Goal: Navigation & Orientation: Find specific page/section

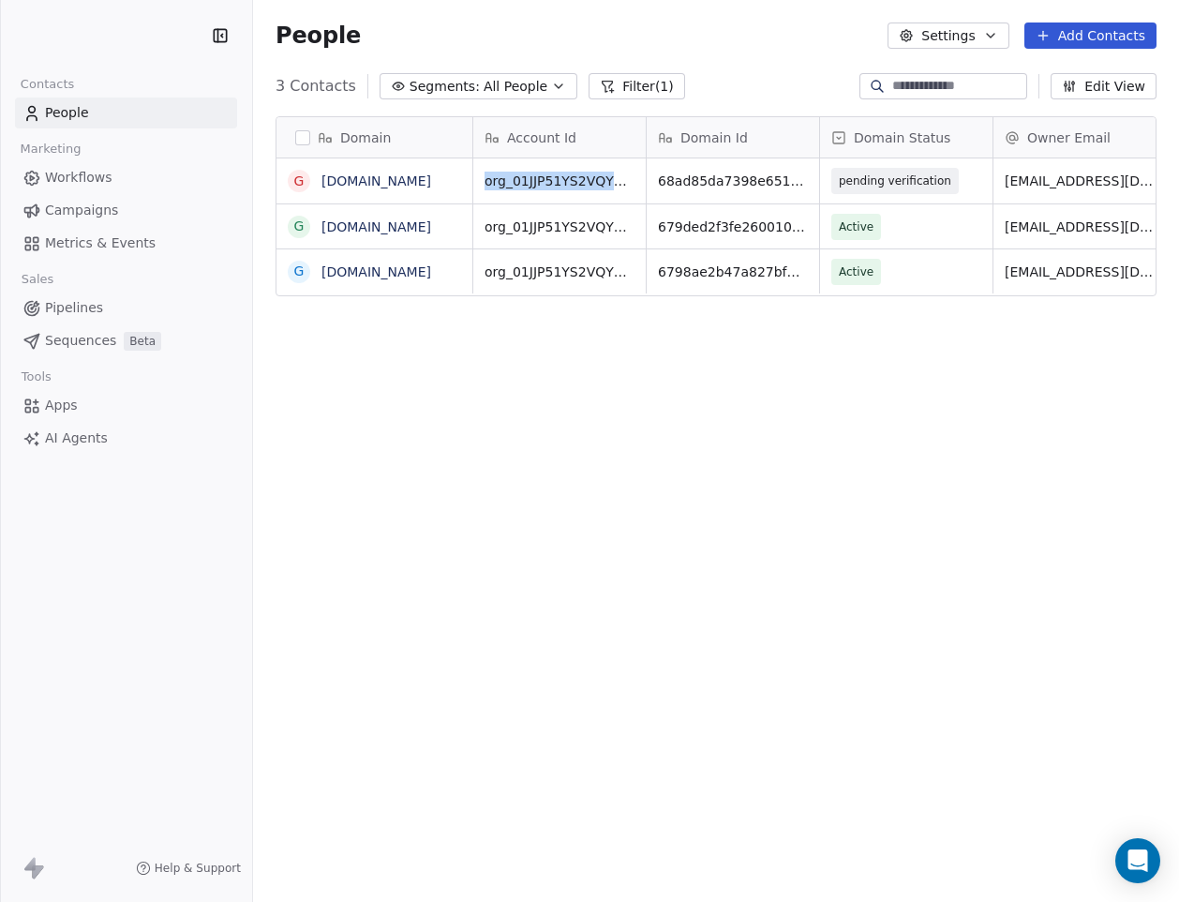
scroll to position [793, 926]
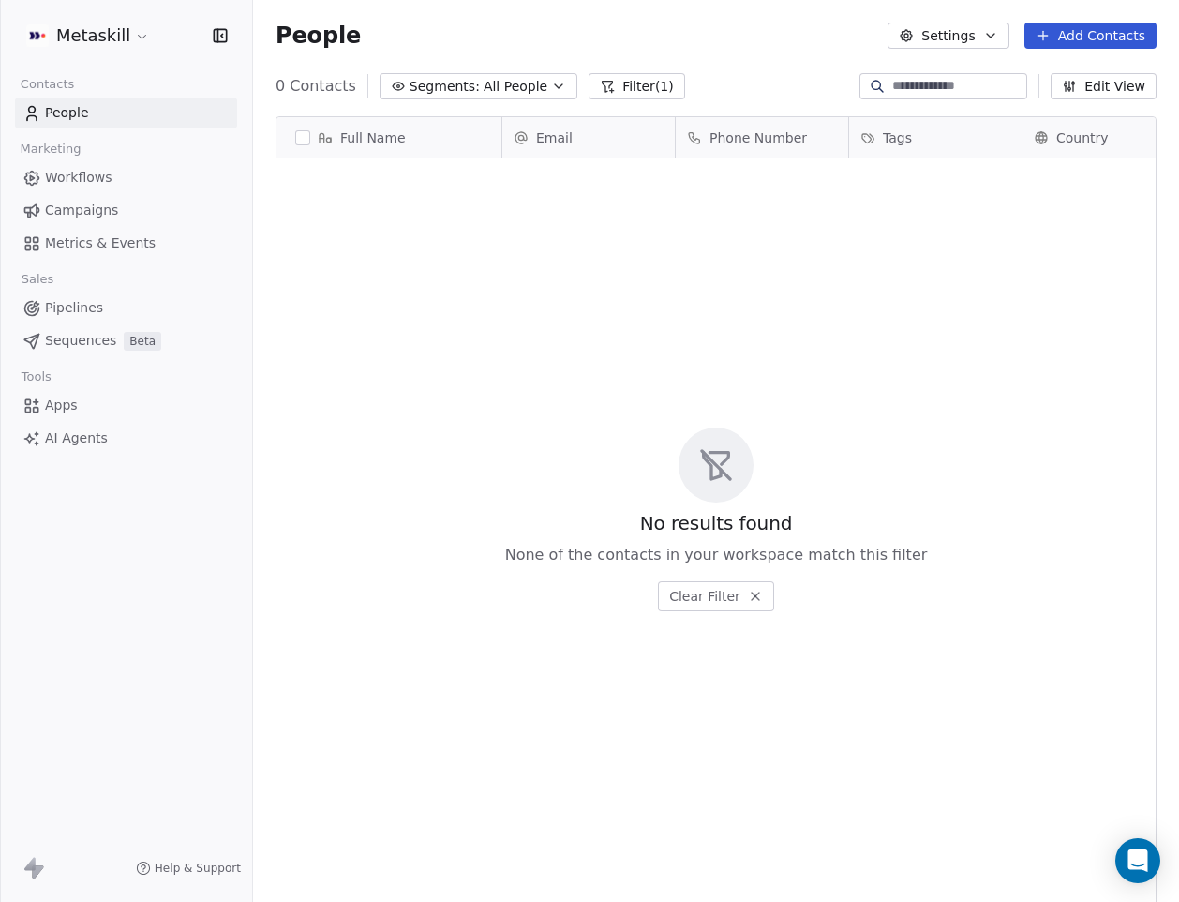
scroll to position [793, 926]
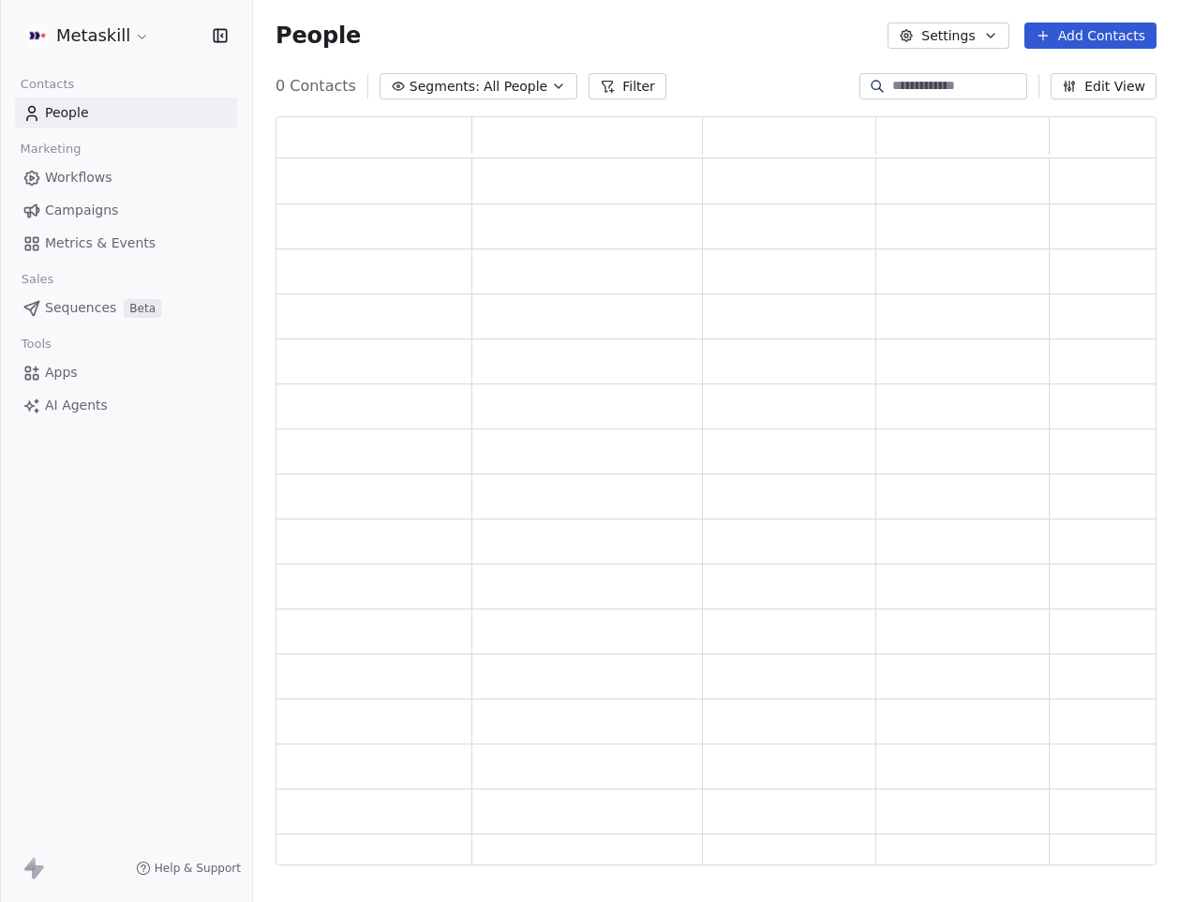
scroll to position [748, 881]
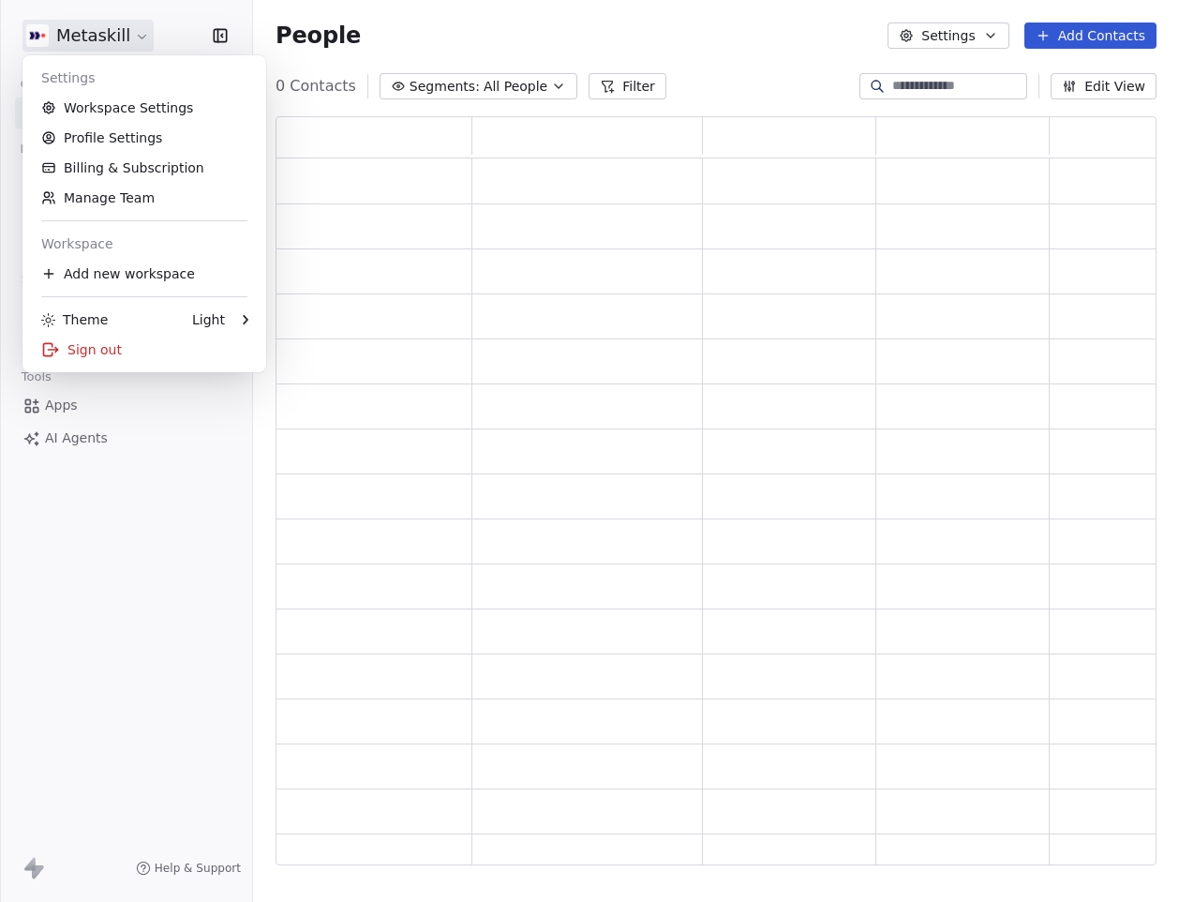
click at [93, 21] on html "Metaskill Contacts People Marketing Workflows Campaigns Metrics & Events Sales …" at bounding box center [589, 451] width 1179 height 902
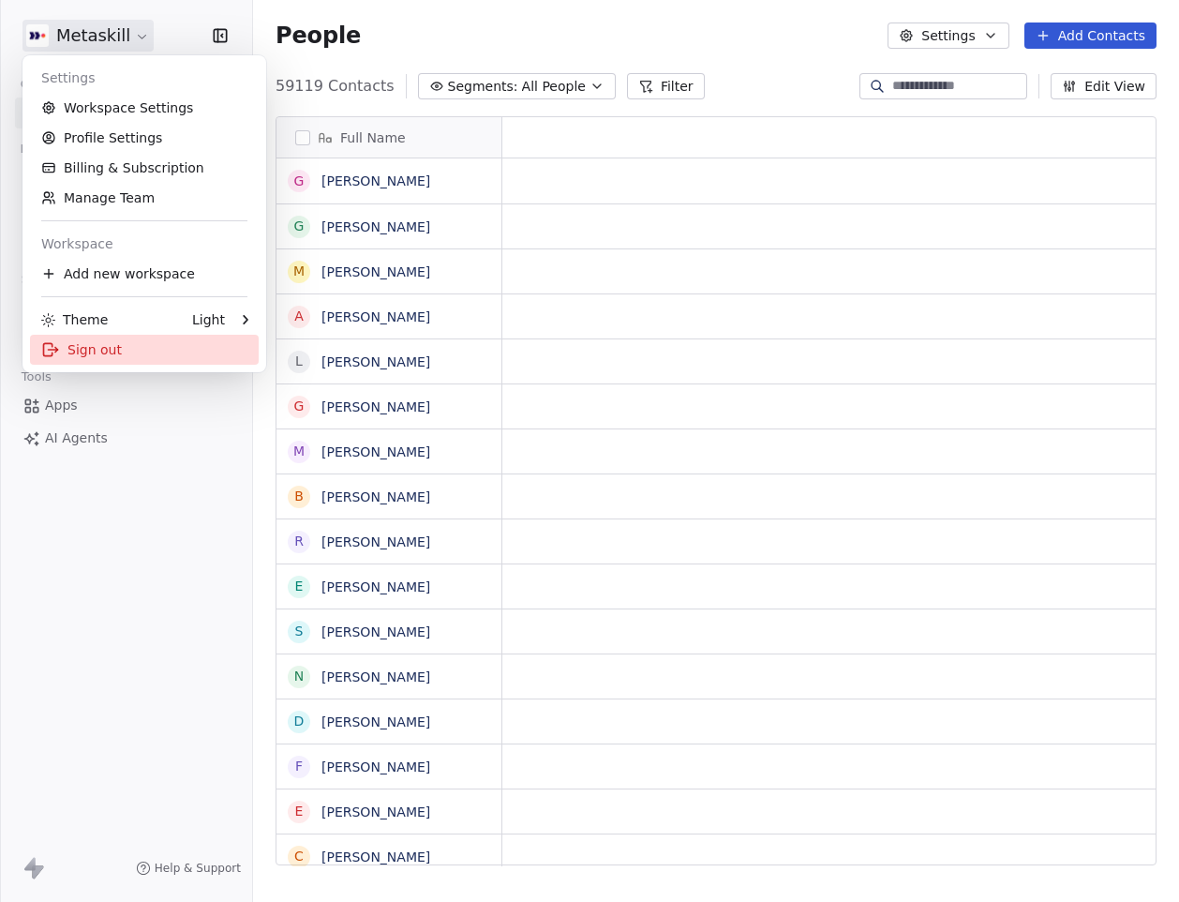
scroll to position [793, 926]
click at [112, 364] on div "Sign out" at bounding box center [144, 350] width 229 height 30
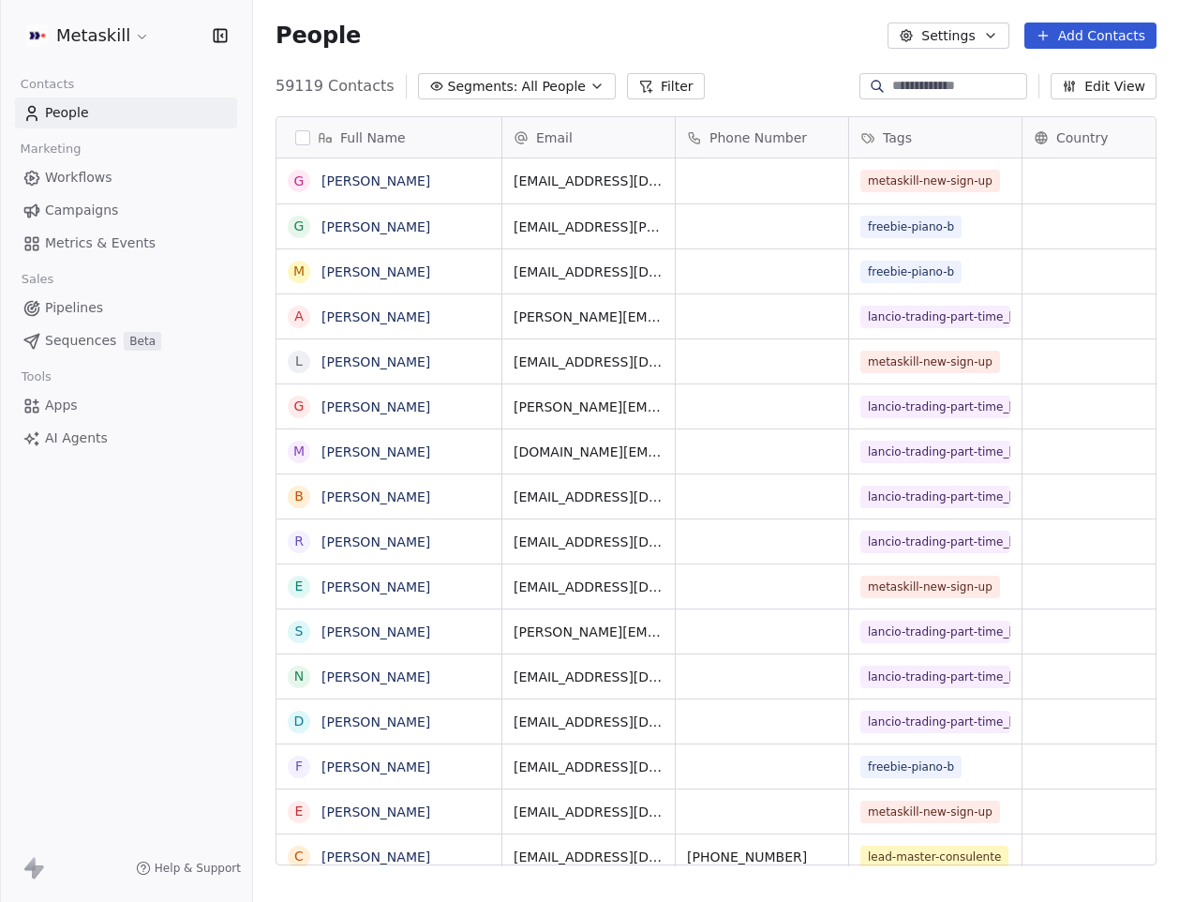
click at [112, 28] on html "Metaskill Contacts People Marketing Workflows Campaigns Metrics & Events Sales …" at bounding box center [589, 451] width 1179 height 902
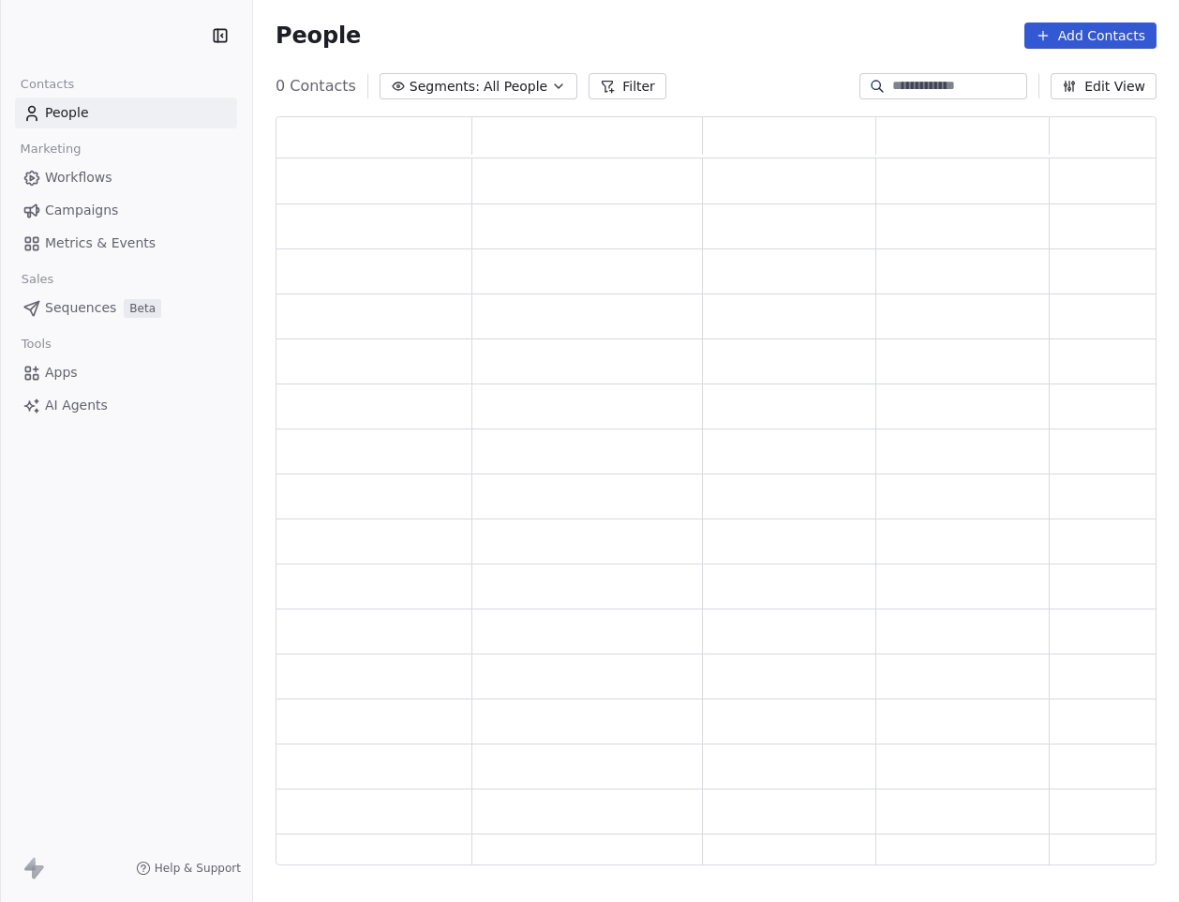
scroll to position [748, 881]
